Goal: Information Seeking & Learning: Learn about a topic

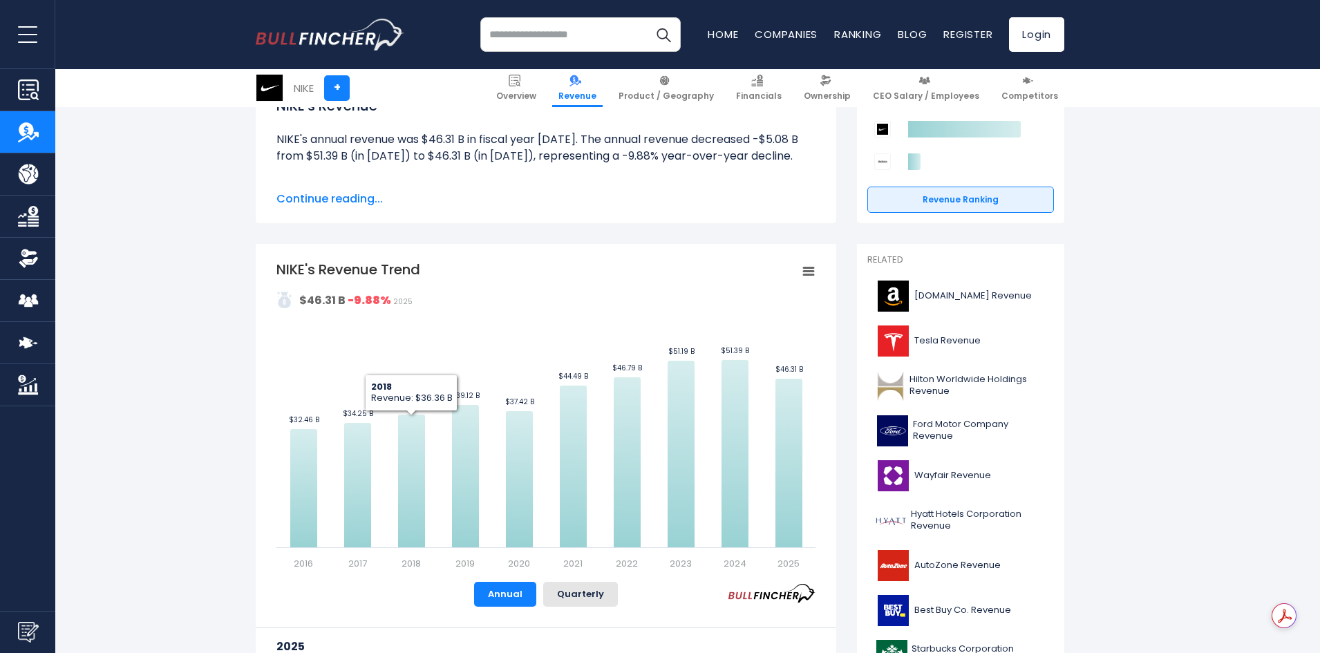
scroll to position [207, 0]
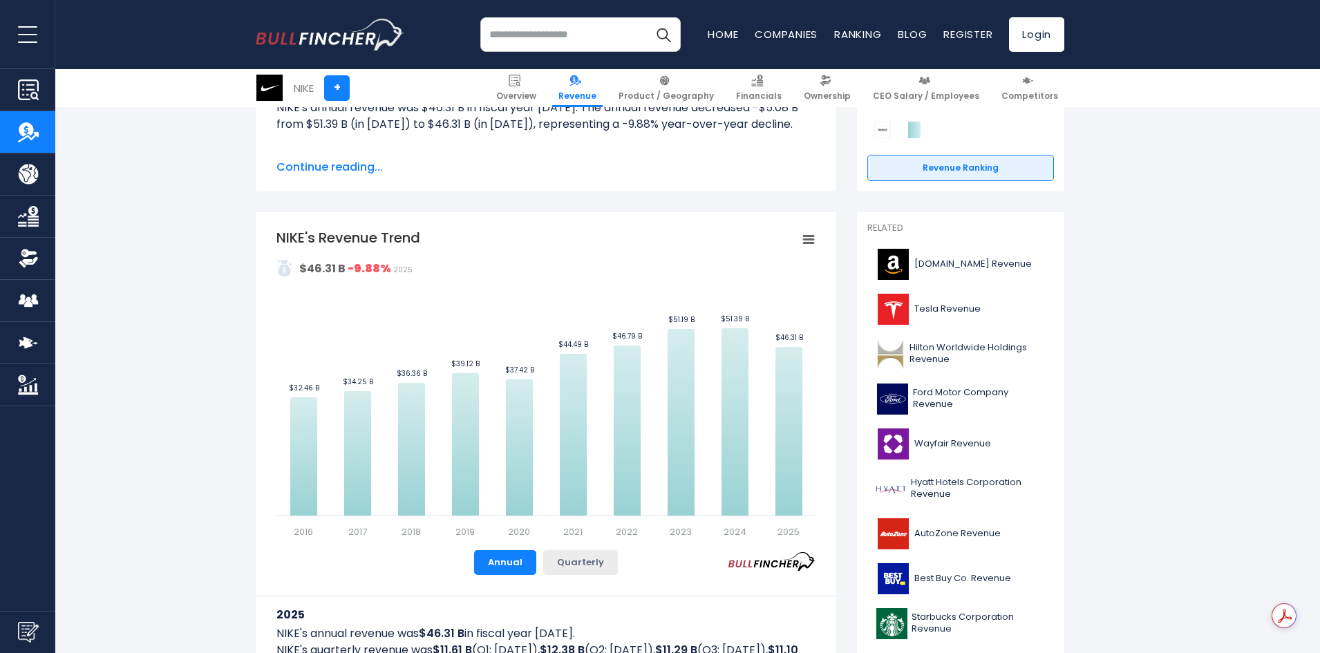
click at [567, 569] on button "Quarterly" at bounding box center [580, 562] width 75 height 25
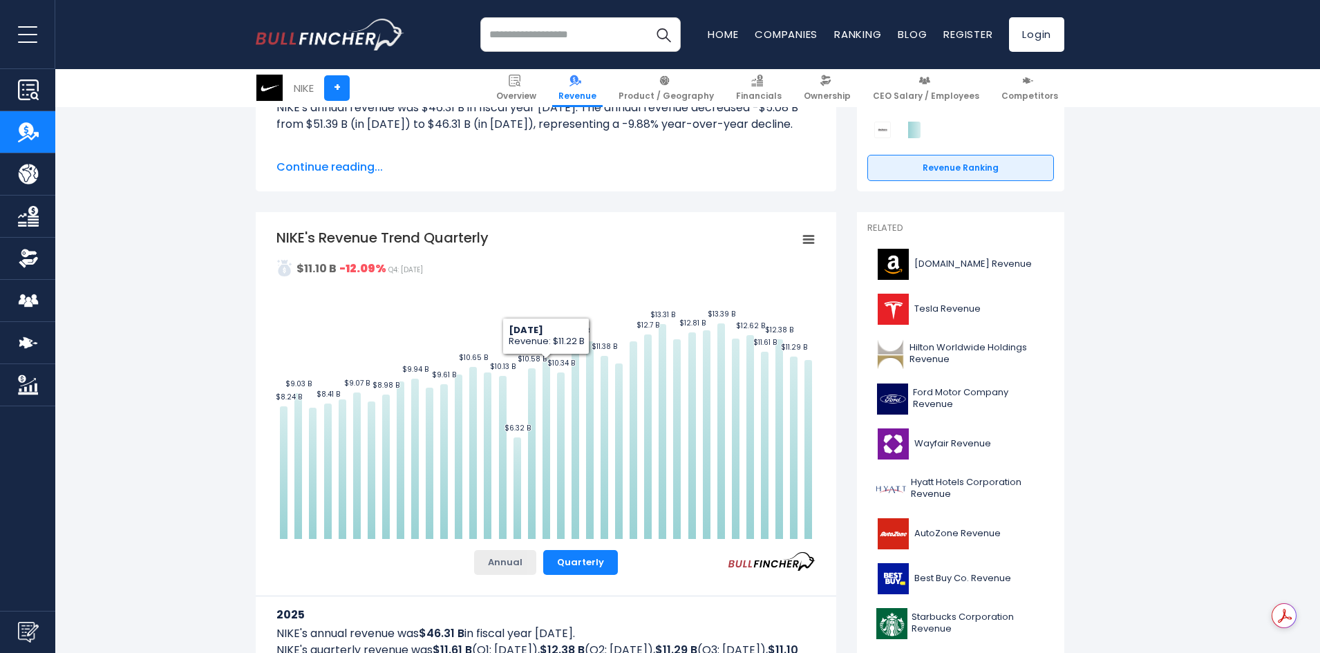
click at [523, 558] on button "Annual" at bounding box center [505, 562] width 62 height 25
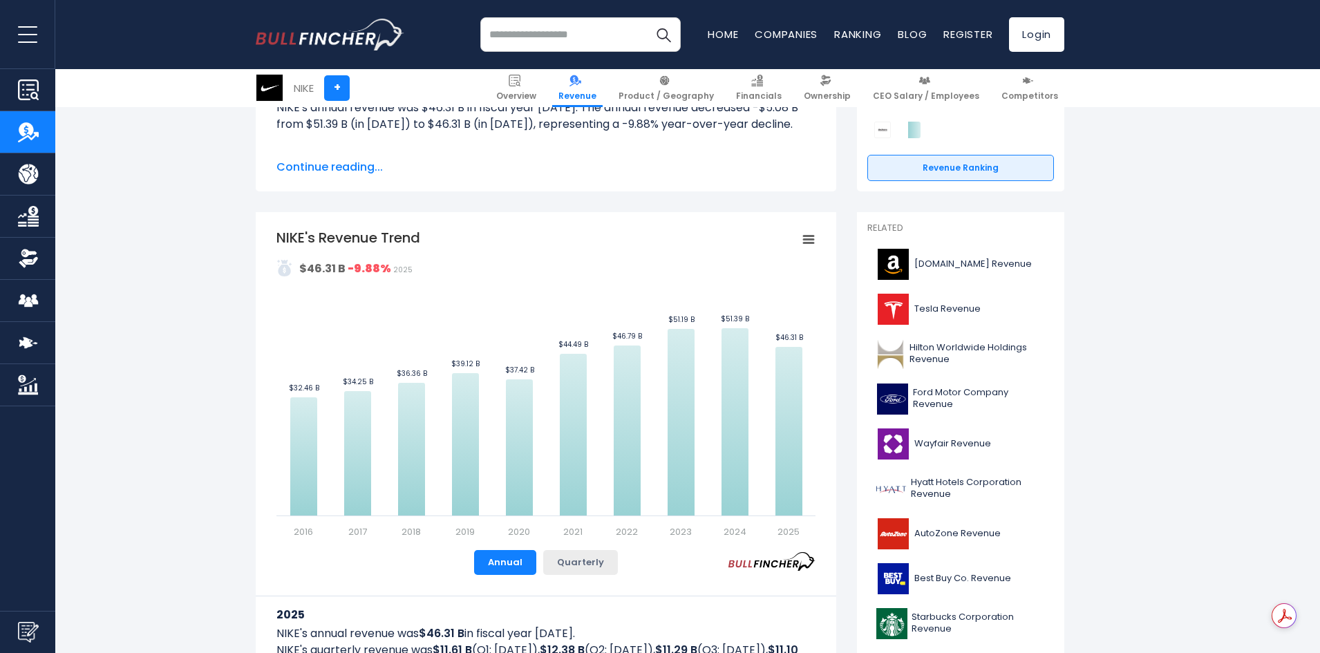
click at [560, 560] on button "Quarterly" at bounding box center [580, 562] width 75 height 25
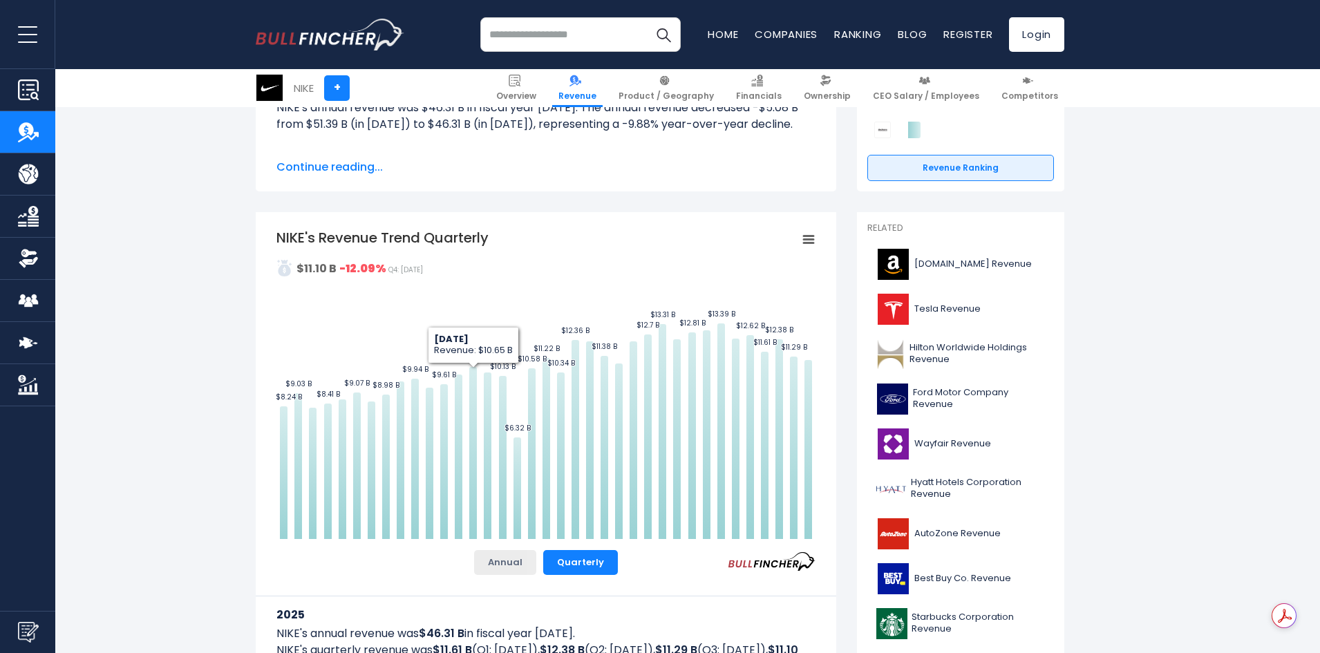
click at [490, 562] on button "Annual" at bounding box center [505, 562] width 62 height 25
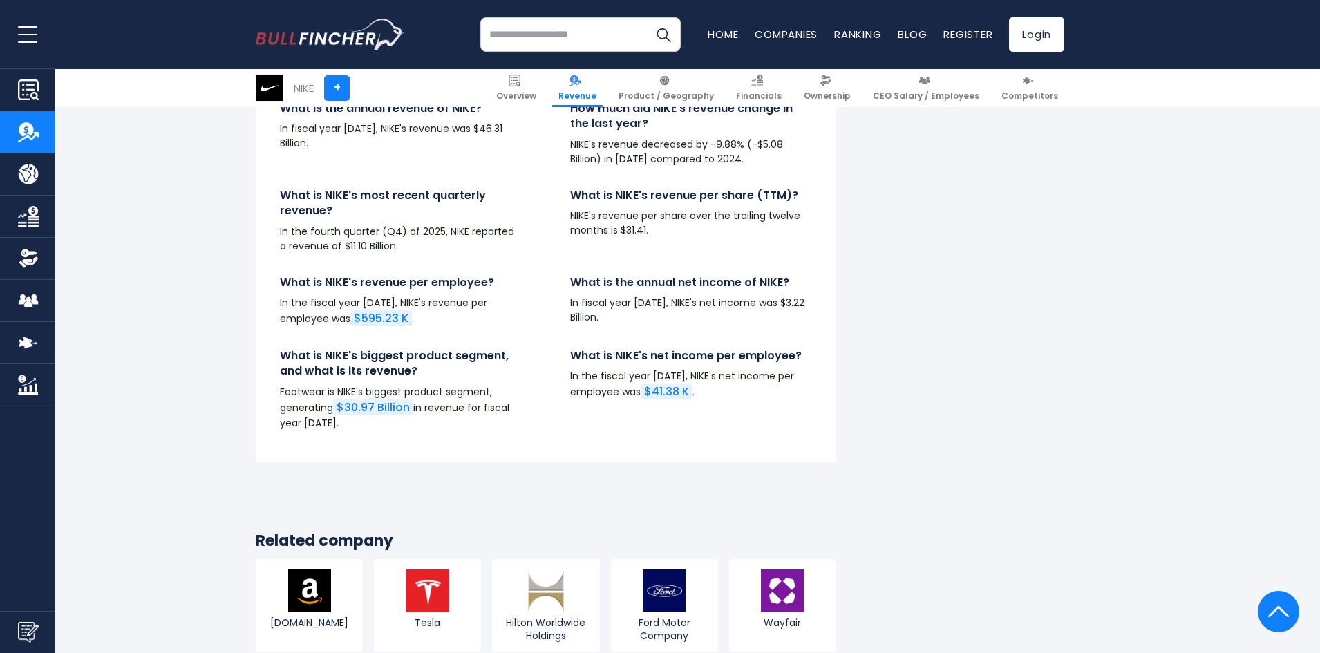
scroll to position [3386, 0]
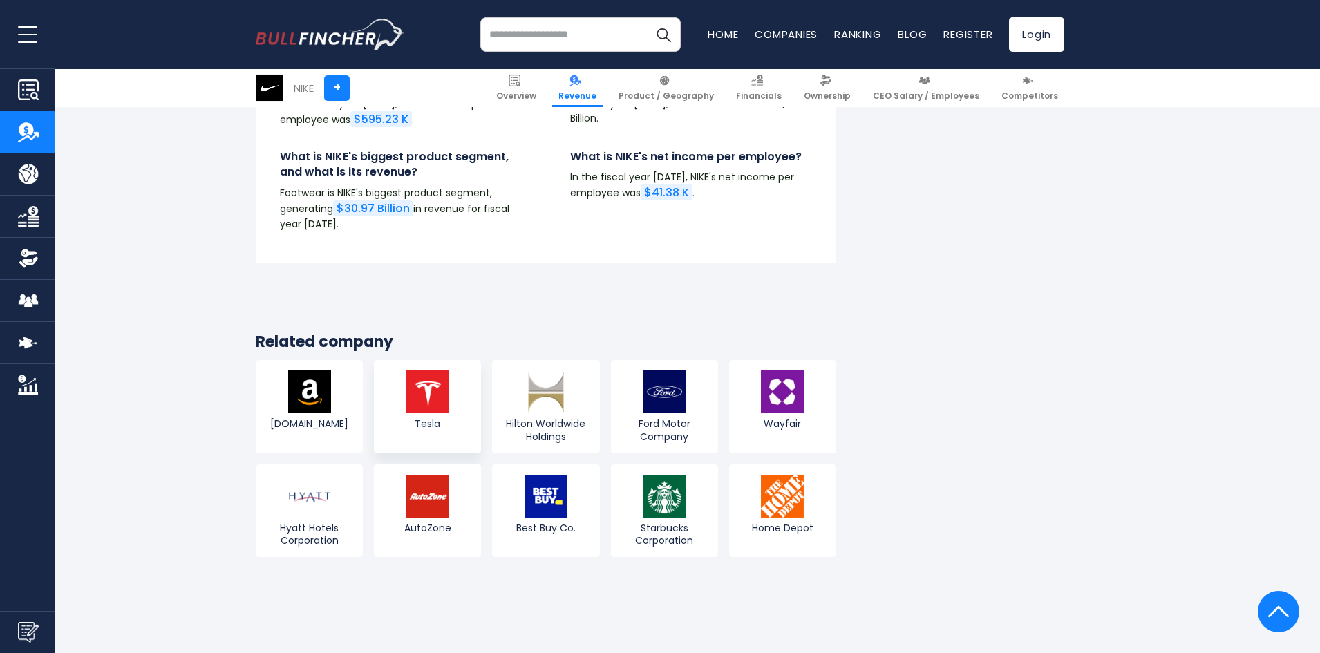
click at [450, 417] on link "Tesla" at bounding box center [427, 406] width 107 height 93
